Goal: Information Seeking & Learning: Learn about a topic

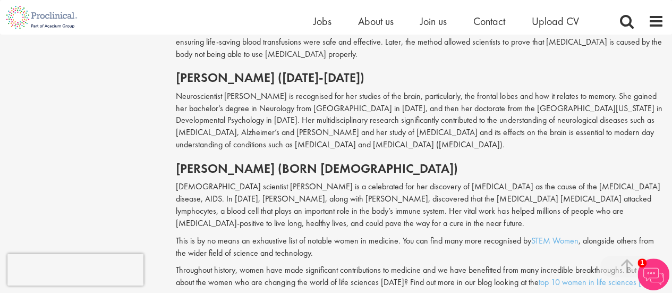
scroll to position [1462, 0]
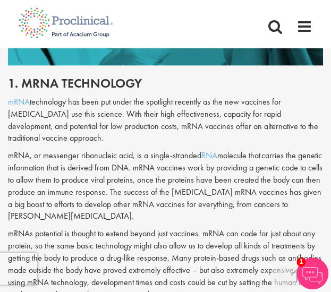
scroll to position [536, 0]
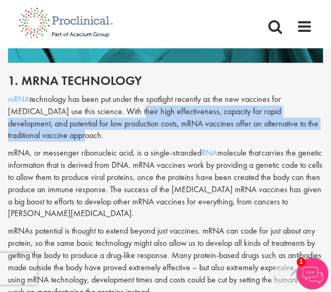
drag, startPoint x: 97, startPoint y: 111, endPoint x: 323, endPoint y: 125, distance: 226.3
copy p "high effectiveness, capacity for rapid development, and potential for low produ…"
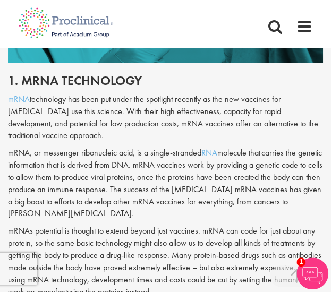
click at [64, 158] on p "mRNA, or messenger ribonucleic acid, is a single-stranded RNA molecule that car…" at bounding box center [165, 183] width 315 height 73
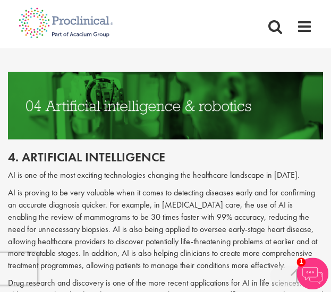
scroll to position [1485, 0]
